Goal: Task Accomplishment & Management: Use online tool/utility

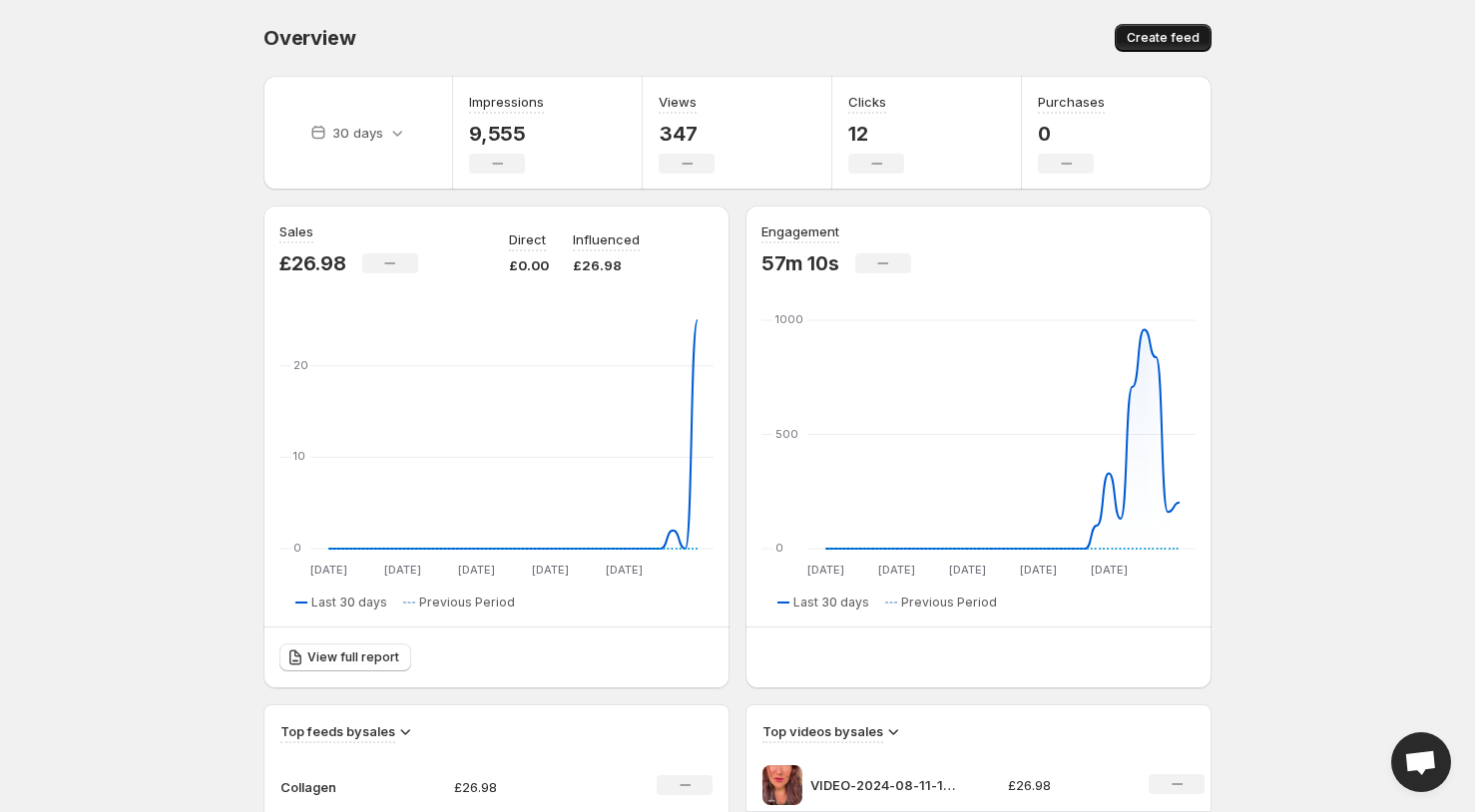
click at [1167, 38] on span "Create feed" at bounding box center [1162, 38] width 73 height 16
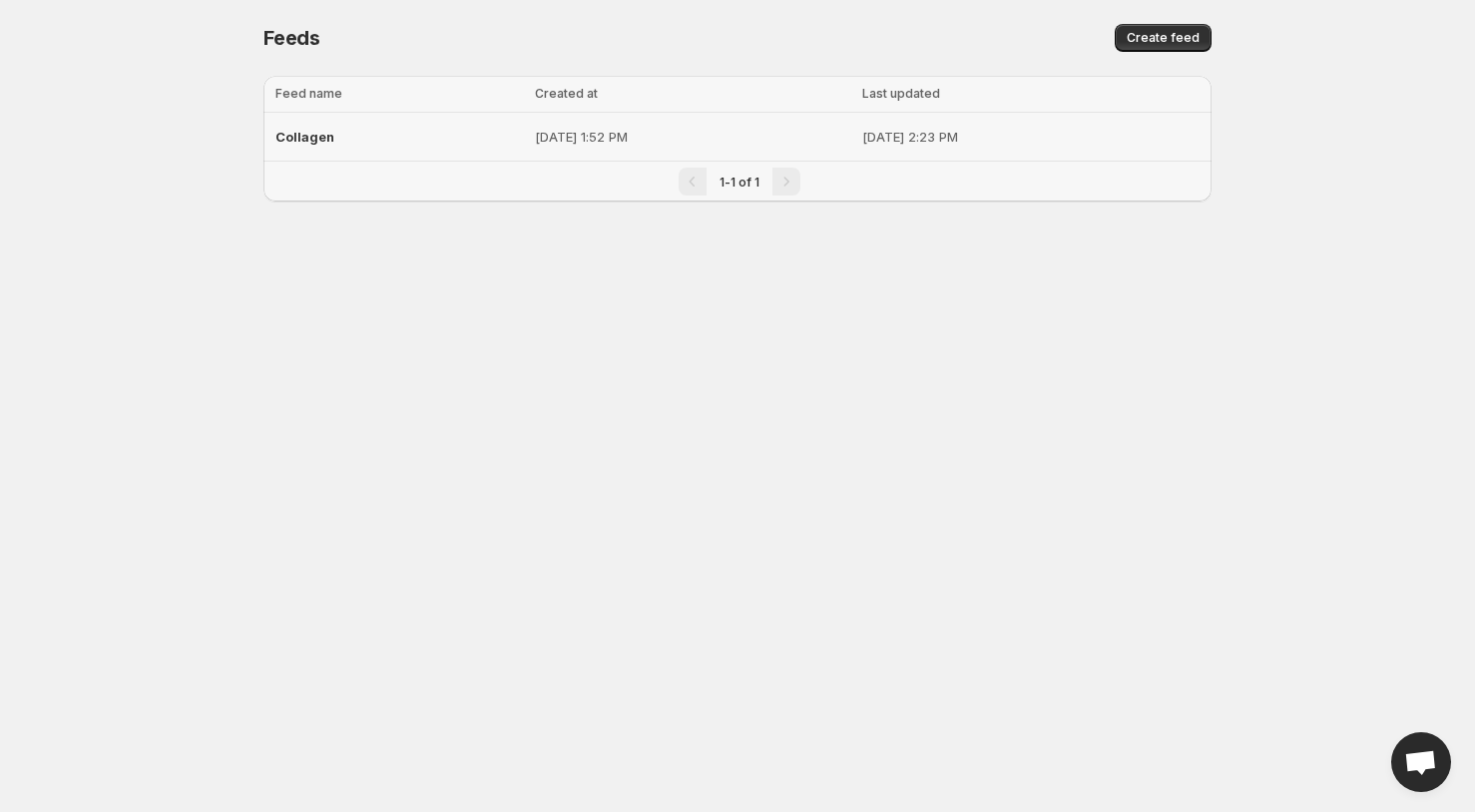
click at [362, 139] on div "Collagen" at bounding box center [398, 137] width 247 height 36
